Goal: Find specific page/section: Find specific page/section

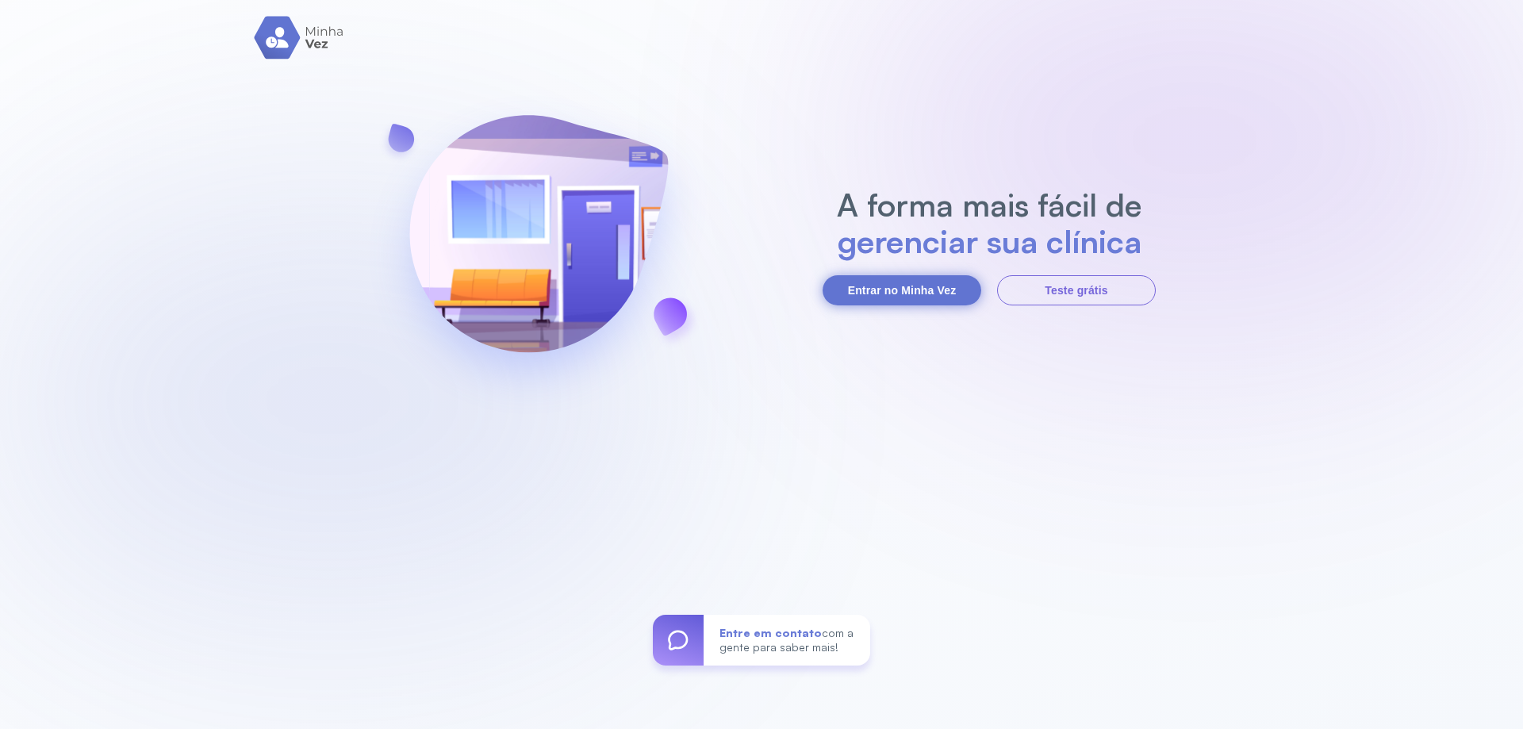
click at [915, 291] on button "Entrar no Minha Vez" at bounding box center [902, 290] width 159 height 30
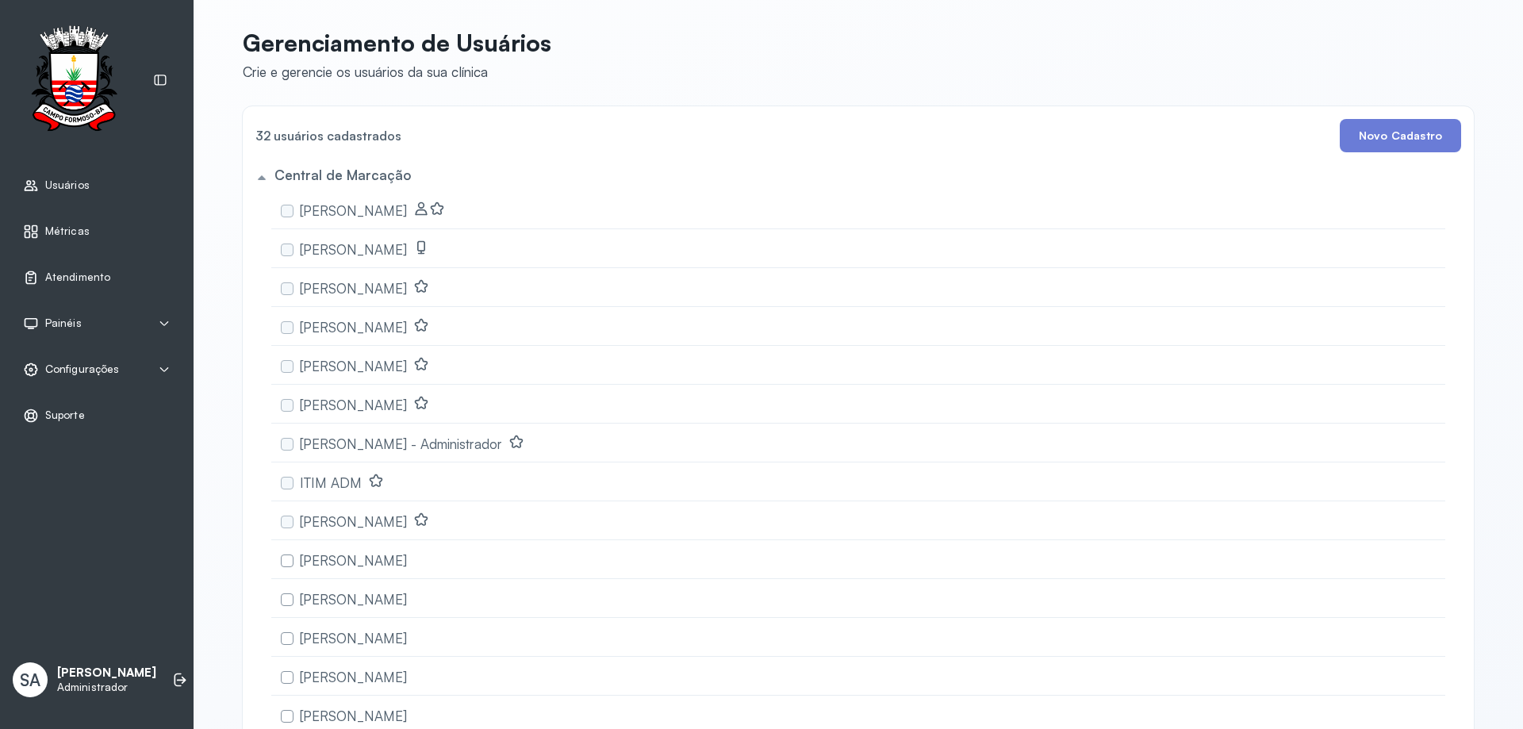
click at [94, 370] on span "Configurações" at bounding box center [82, 369] width 74 height 13
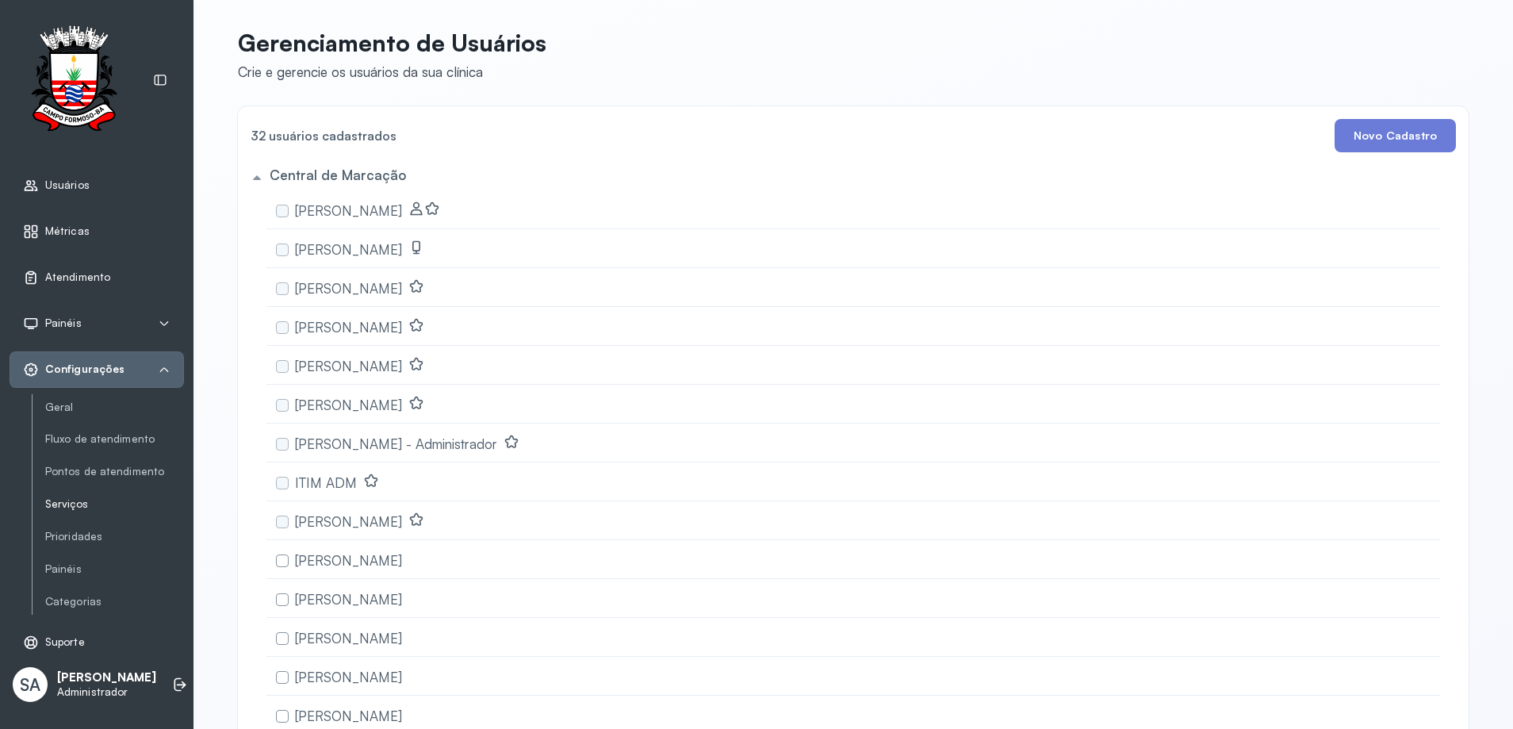
click at [72, 508] on link "Serviços" at bounding box center [114, 503] width 139 height 13
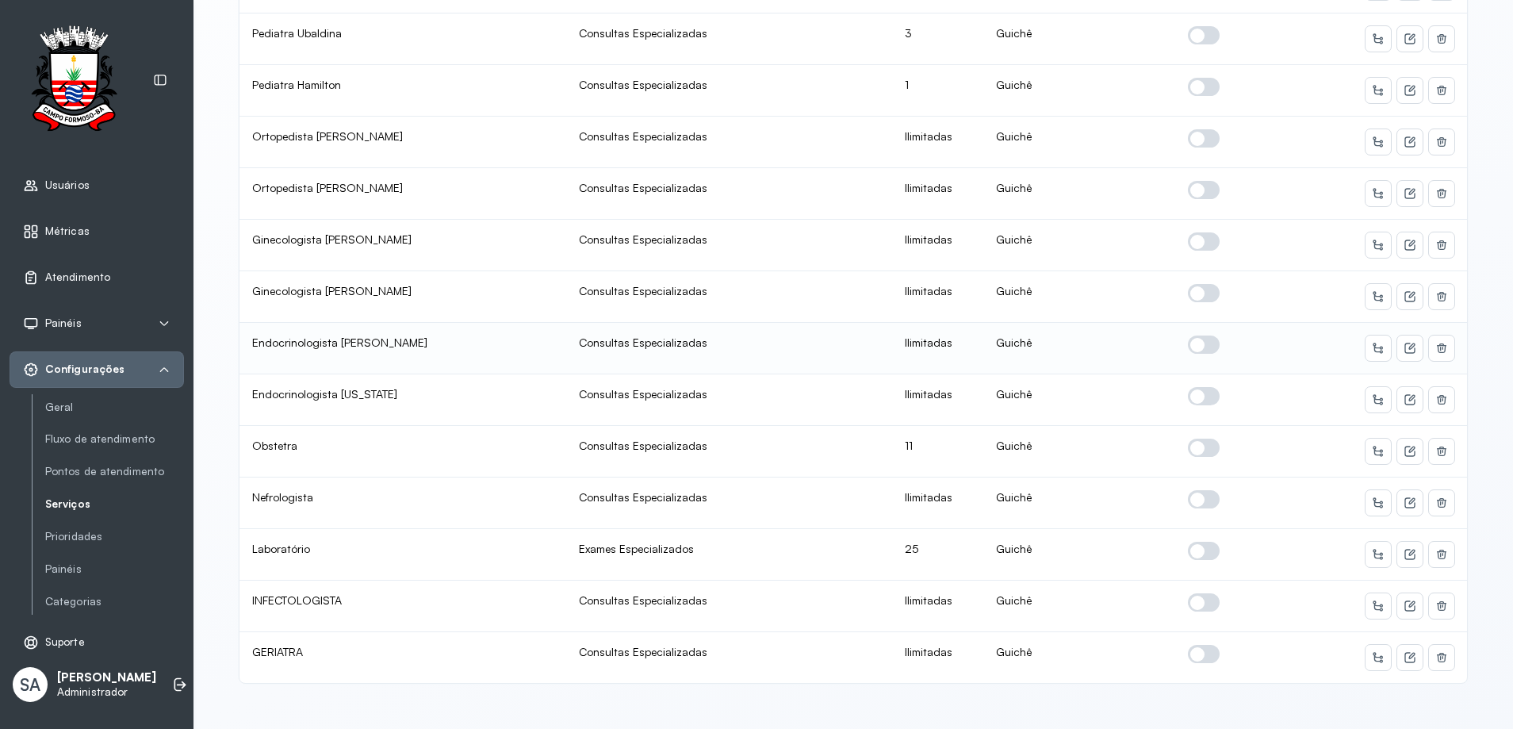
scroll to position [2, 0]
